Goal: Task Accomplishment & Management: Use online tool/utility

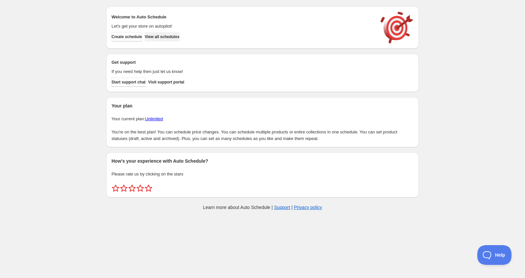
click at [175, 36] on span "View all schedules" at bounding box center [162, 36] width 35 height 5
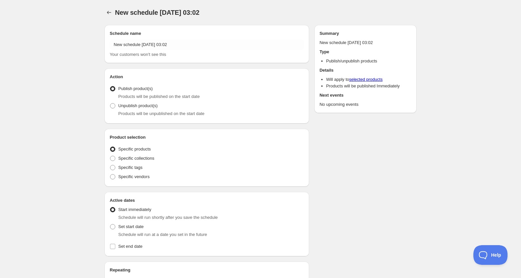
radio input "true"
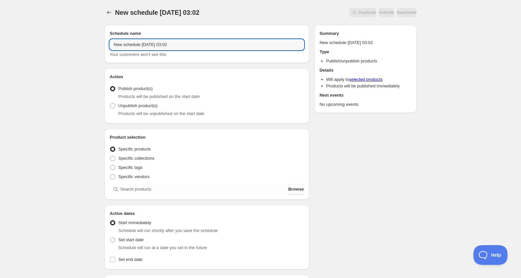
drag, startPoint x: 108, startPoint y: 40, endPoint x: 76, endPoint y: 40, distance: 32.2
click at [77, 40] on div "New schedule [DATE] 03:02. This page is ready New schedule [DATE] 03:02 Duplica…" at bounding box center [260, 250] width 521 height 501
type input "Kimetsu no [PERSON_NAME]"
click at [142, 160] on span "Specific collections" at bounding box center [136, 158] width 36 height 5
click at [110, 156] on input "Specific collections" at bounding box center [110, 156] width 0 height 0
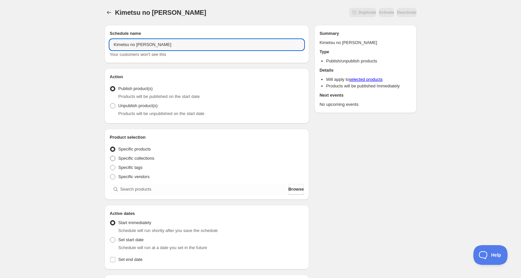
radio input "true"
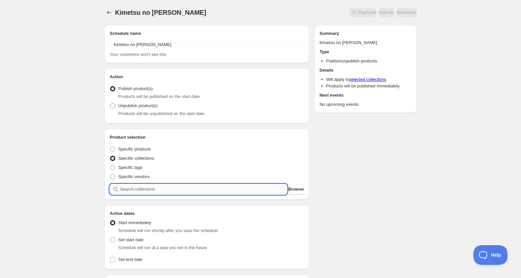
click at [169, 189] on input "search" at bounding box center [203, 189] width 167 height 11
type input "G"
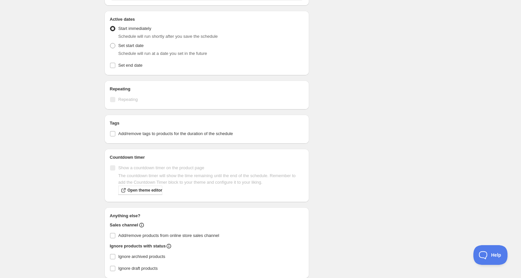
scroll to position [178, 0]
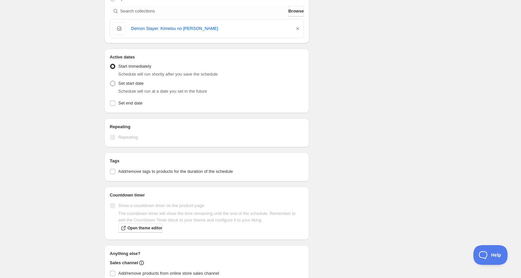
click at [124, 83] on span "Set start date" at bounding box center [130, 83] width 25 height 5
click at [110, 81] on input "Set start date" at bounding box center [110, 81] width 0 height 0
radio input "true"
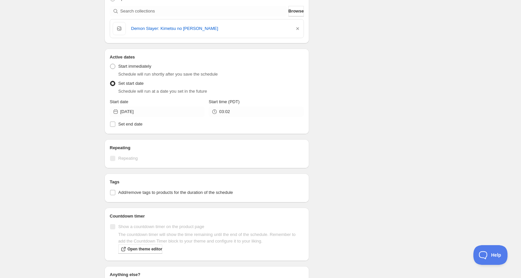
click at [142, 117] on div "Active Date Type Start immediately Schedule will run shortly after you save the…" at bounding box center [207, 94] width 194 height 68
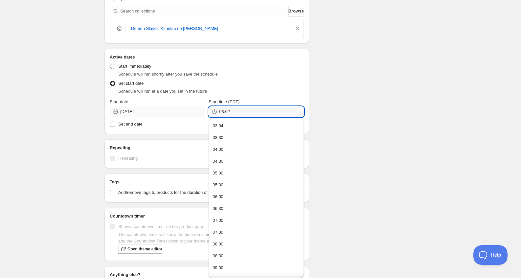
drag, startPoint x: 254, startPoint y: 113, endPoint x: 185, endPoint y: 113, distance: 68.7
click at [186, 113] on div "Start date [DATE] Start time (PDT) 03:02" at bounding box center [207, 108] width 194 height 18
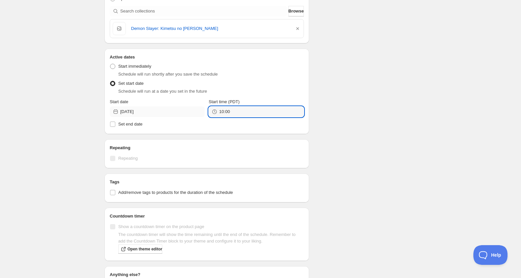
type input "10:00"
click at [136, 126] on span "Set end date" at bounding box center [130, 124] width 24 height 5
click at [115, 126] on input "Set end date" at bounding box center [112, 124] width 5 height 5
checkbox input "true"
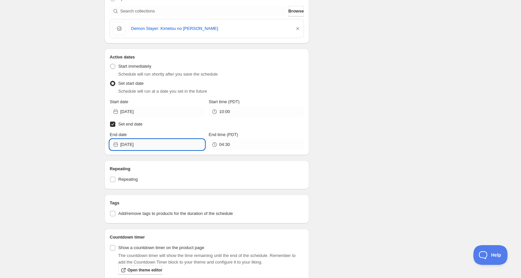
click at [163, 143] on input "[DATE]" at bounding box center [162, 144] width 84 height 11
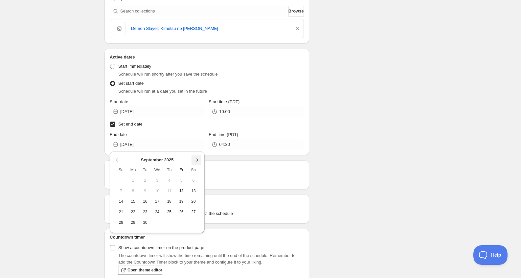
click at [200, 160] on icon "Show next month, October 2025" at bounding box center [196, 160] width 7 height 7
click at [118, 200] on span "12" at bounding box center [121, 201] width 7 height 5
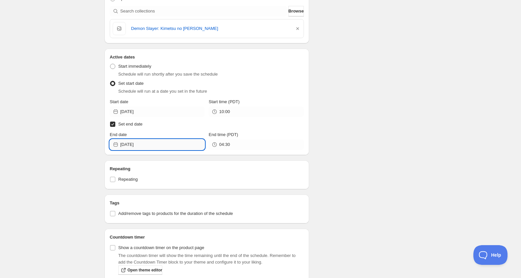
click at [128, 147] on input "[DATE]" at bounding box center [162, 144] width 84 height 11
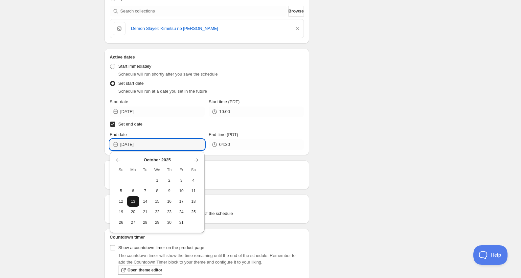
click at [132, 200] on span "13" at bounding box center [133, 201] width 7 height 5
type input "[DATE]"
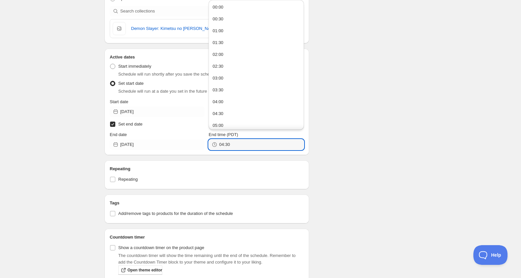
drag, startPoint x: 246, startPoint y: 143, endPoint x: 170, endPoint y: 139, distance: 76.4
click at [170, 139] on div "End date [DATE] End time (PDT) 04:30" at bounding box center [207, 140] width 194 height 18
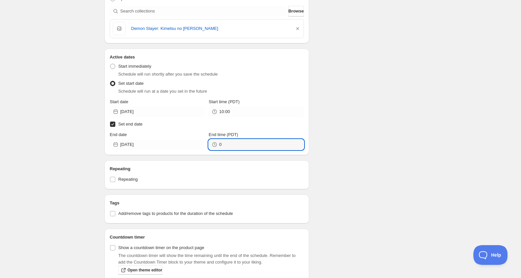
type input "00:00"
click at [386, 98] on div "Schedule name Kimetsu no Yaiba Garrack Your customers won't see this Action Act…" at bounding box center [258, 123] width 318 height 563
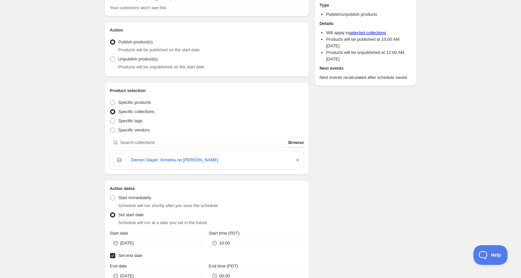
scroll to position [0, 0]
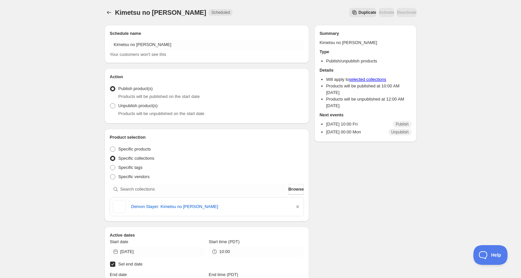
click at [465, 173] on div "Kimetsu no [PERSON_NAME]. This page is ready Kimetsu no Yaiba Garrack Scheduled…" at bounding box center [260, 279] width 521 height 558
click at [114, 13] on div at bounding box center [110, 12] width 11 height 9
click at [110, 14] on icon "Schedules" at bounding box center [109, 12] width 7 height 7
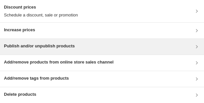
click at [69, 51] on div "Publish and/or unpublish products" at bounding box center [102, 47] width 204 height 16
